Goal: Task Accomplishment & Management: Use online tool/utility

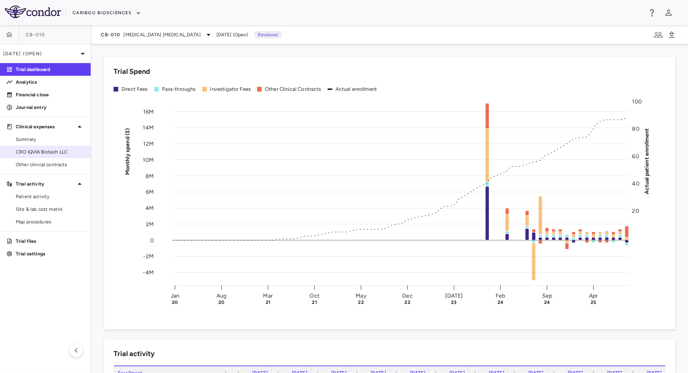
click at [42, 150] on span "CRO IQVIA Biotech LLC" at bounding box center [50, 151] width 69 height 7
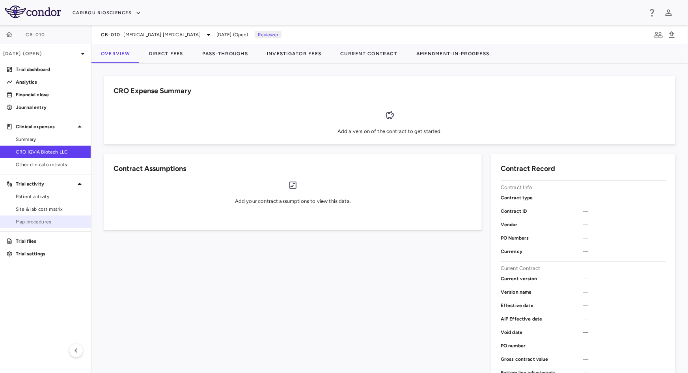
click at [27, 216] on link "Map procedures" at bounding box center [45, 222] width 91 height 12
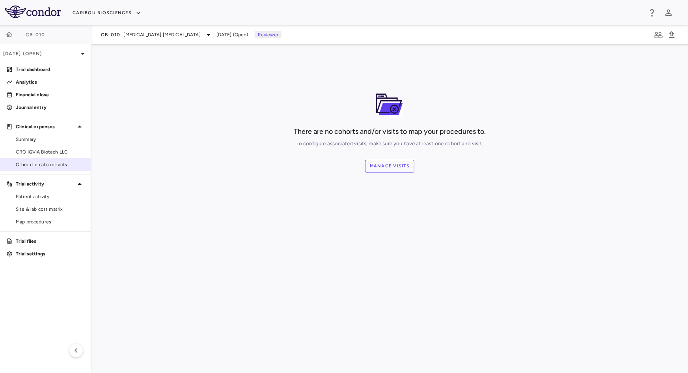
click at [44, 159] on link "Other clinical contracts" at bounding box center [45, 165] width 91 height 12
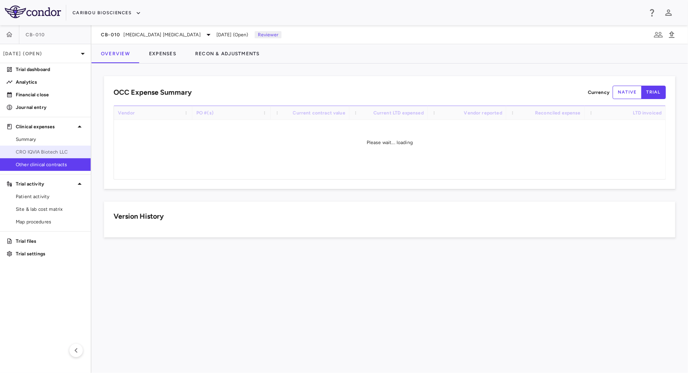
click at [48, 152] on span "CRO IQVIA Biotech LLC" at bounding box center [50, 151] width 69 height 7
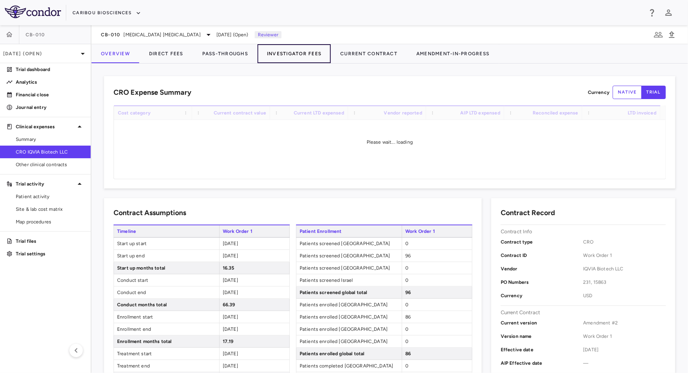
click at [304, 48] on button "Investigator Fees" at bounding box center [294, 53] width 73 height 19
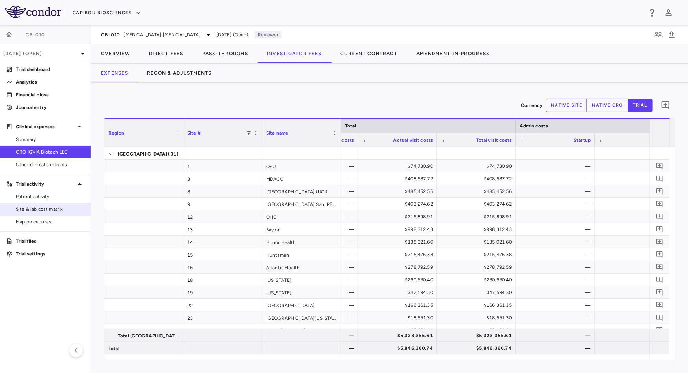
click at [67, 207] on span "Site & lab cost matrix" at bounding box center [50, 208] width 69 height 7
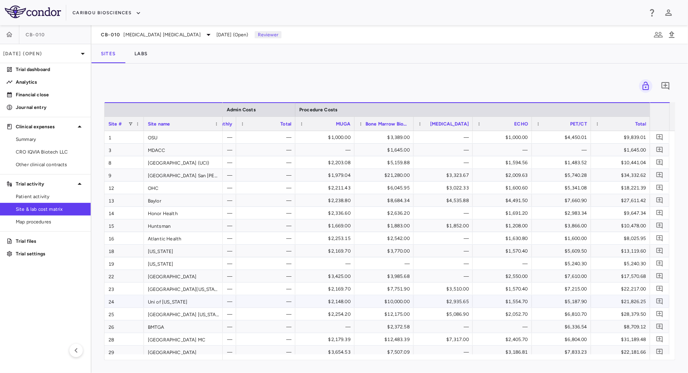
scroll to position [35, 0]
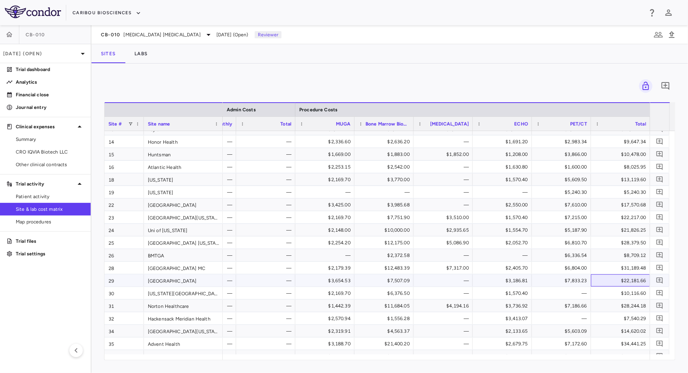
click at [632, 278] on div "$22,181.66" at bounding box center [622, 280] width 48 height 13
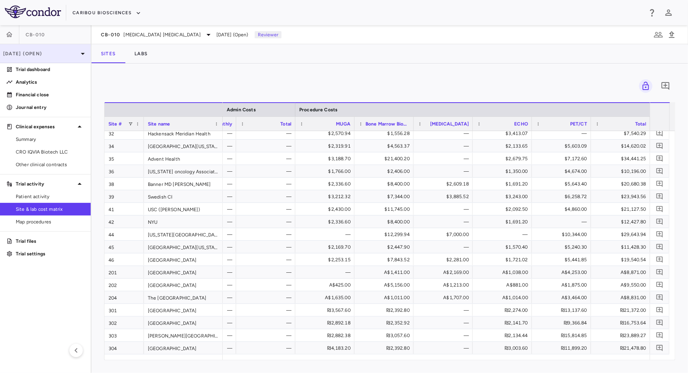
click at [65, 50] on p "[DATE] (Open)" at bounding box center [40, 53] width 75 height 7
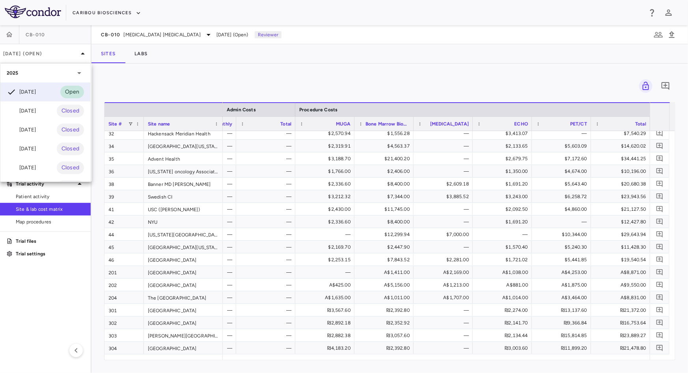
click at [174, 73] on div at bounding box center [344, 186] width 688 height 373
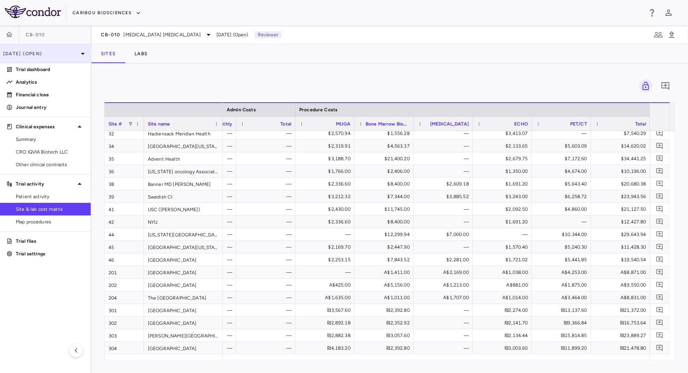
click at [45, 50] on p "[DATE] (Open)" at bounding box center [40, 53] width 75 height 7
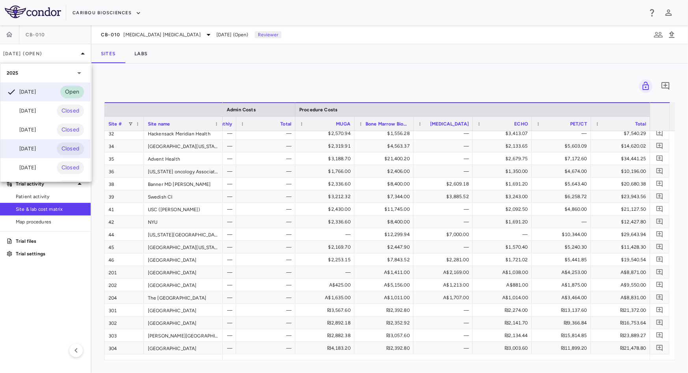
click at [17, 146] on div "[DATE]" at bounding box center [21, 148] width 29 height 9
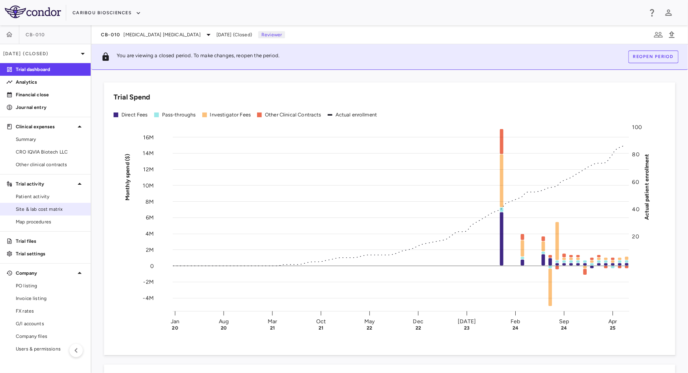
click at [45, 207] on span "Site & lab cost matrix" at bounding box center [50, 208] width 69 height 7
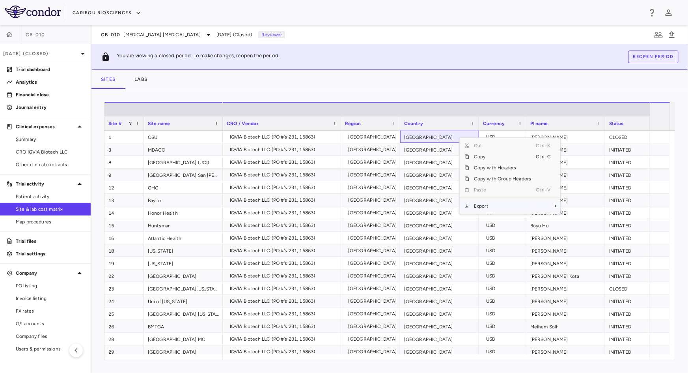
click at [473, 208] on span "Export" at bounding box center [502, 205] width 67 height 11
click at [584, 218] on span "Excel Export" at bounding box center [586, 219] width 37 height 11
